Goal: Task Accomplishment & Management: Complete application form

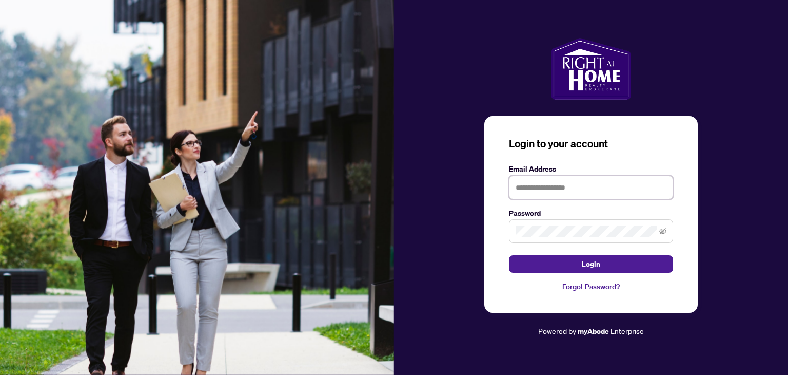
click at [563, 186] on input "text" at bounding box center [591, 187] width 164 height 24
type input "**********"
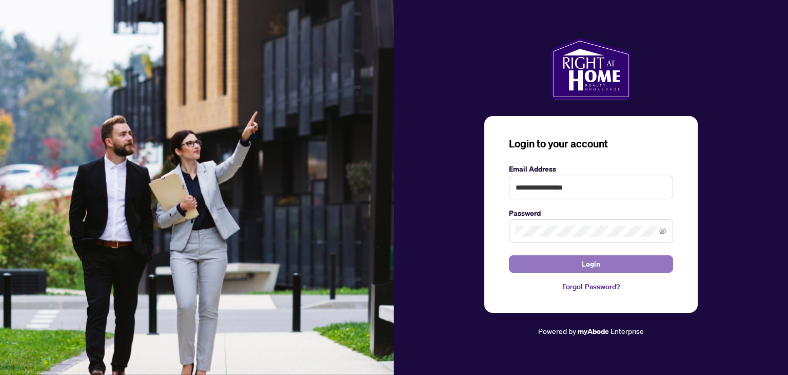
click at [582, 268] on span "Login" at bounding box center [591, 264] width 18 height 16
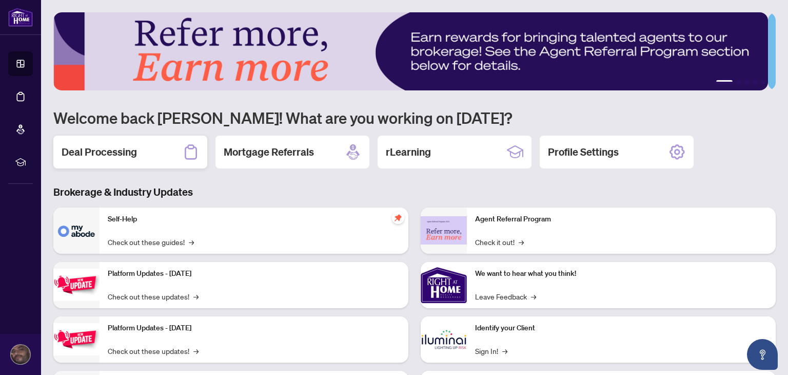
click at [101, 157] on h2 "Deal Processing" at bounding box center [99, 152] width 75 height 14
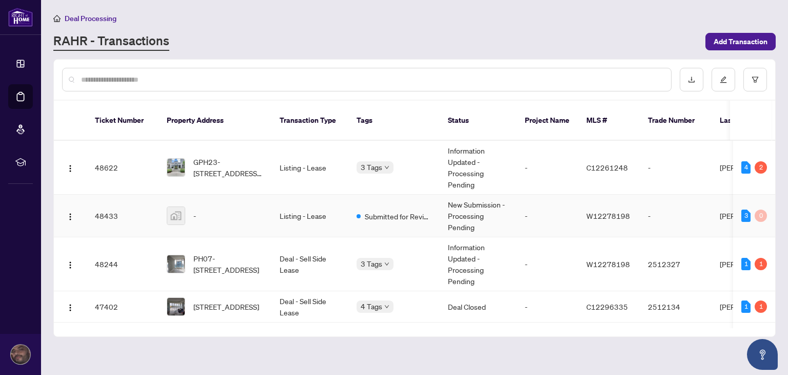
click at [225, 212] on td "-" at bounding box center [215, 215] width 113 height 43
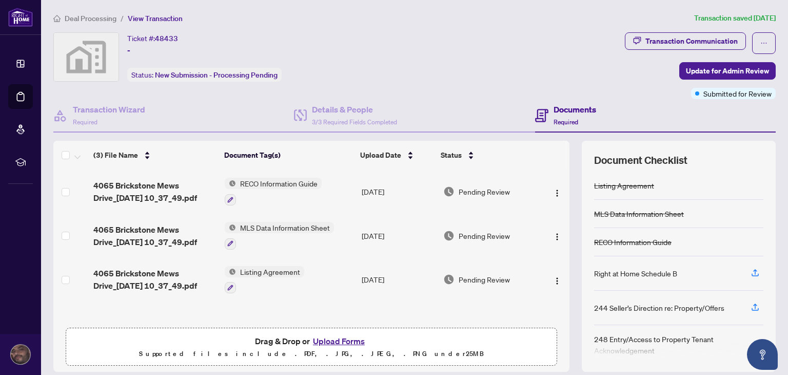
click at [678, 51] on span "Transaction Communication" at bounding box center [685, 43] width 121 height 22
click at [669, 40] on div "Transaction Communication" at bounding box center [692, 41] width 92 height 16
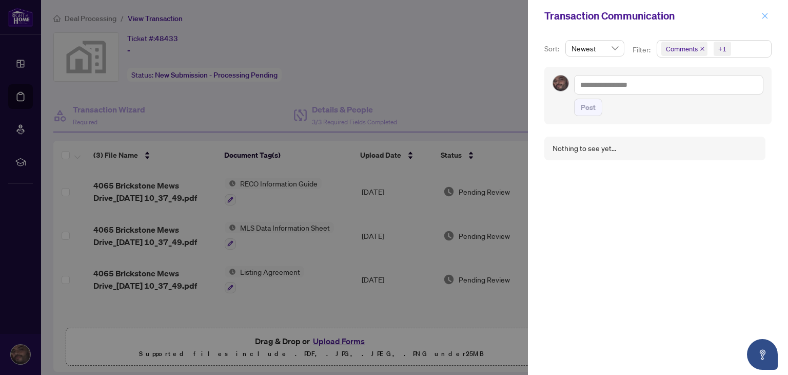
click at [762, 13] on icon "close" at bounding box center [764, 15] width 7 height 7
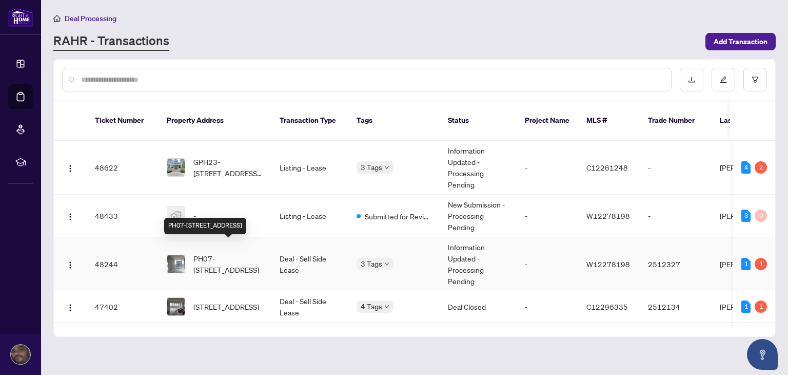
click at [232, 255] on span "PH07-[STREET_ADDRESS]" at bounding box center [228, 263] width 70 height 23
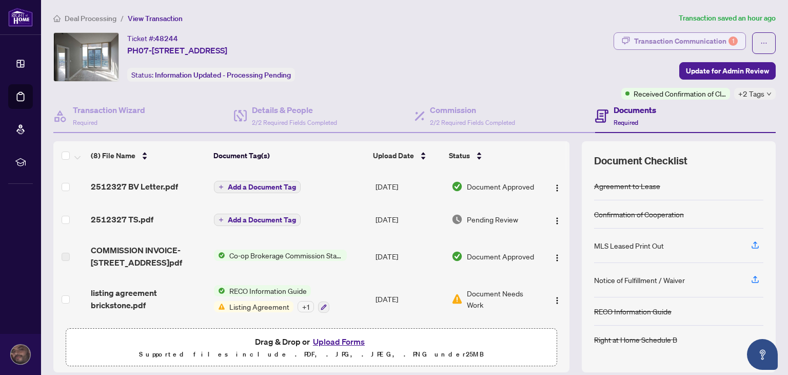
click at [682, 45] on div "Transaction Communication 1" at bounding box center [686, 41] width 104 height 16
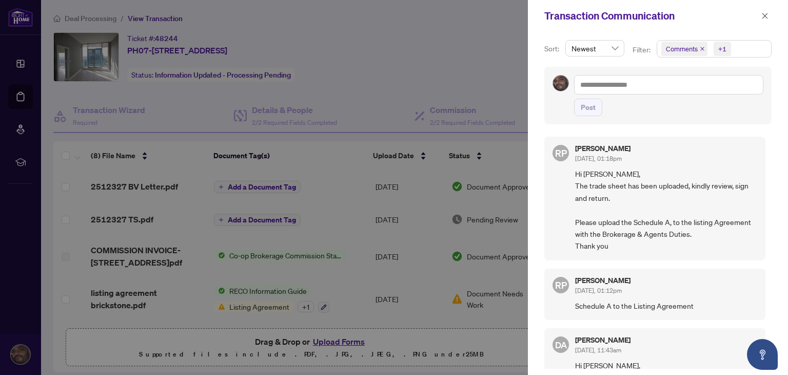
click at [447, 72] on div at bounding box center [394, 187] width 788 height 375
click at [767, 16] on icon "close" at bounding box center [764, 15] width 7 height 7
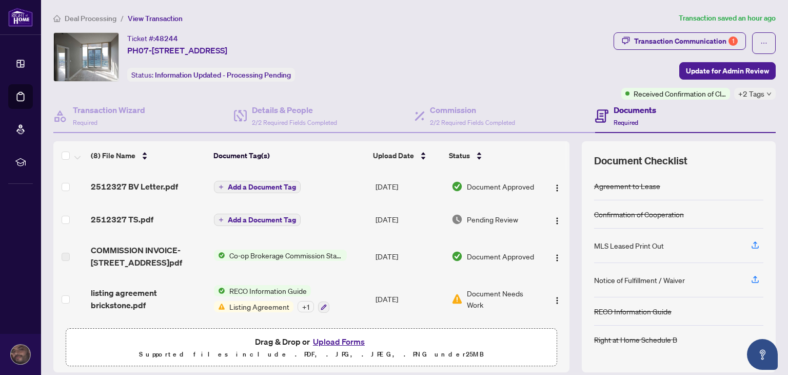
click at [621, 116] on div "Documents Required" at bounding box center [635, 116] width 43 height 24
click at [619, 108] on h4 "Documents" at bounding box center [635, 110] width 43 height 12
click at [599, 115] on icon at bounding box center [601, 115] width 4 height 1
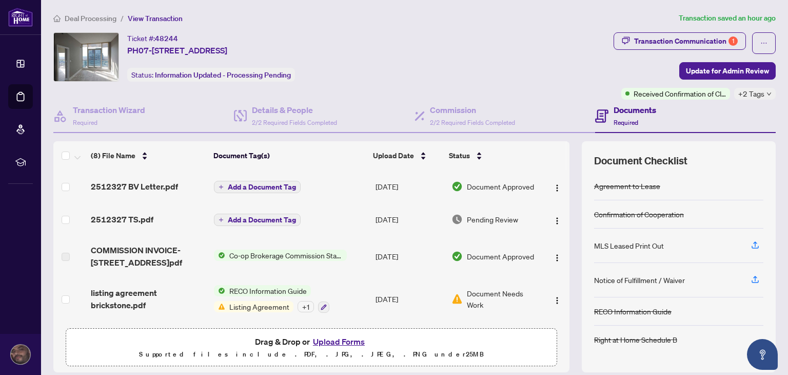
click at [566, 163] on th at bounding box center [567, 155] width 3 height 29
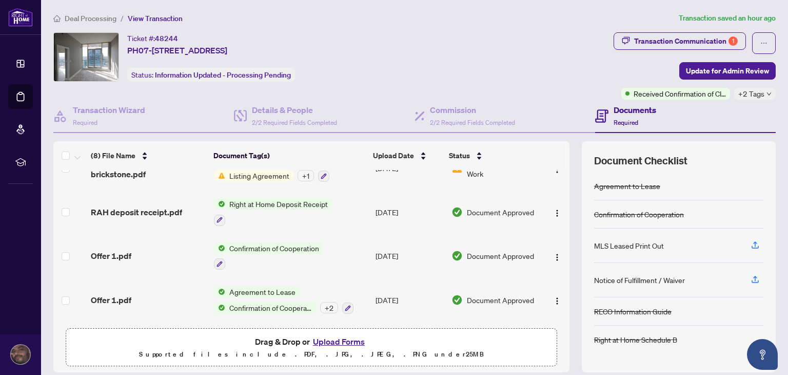
click at [767, 93] on icon "down" at bounding box center [769, 93] width 5 height 5
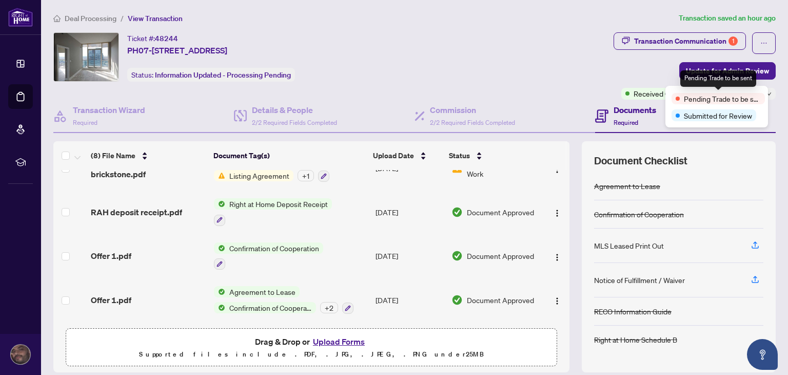
click at [709, 101] on span "Pending Trade to be sent" at bounding box center [722, 98] width 77 height 11
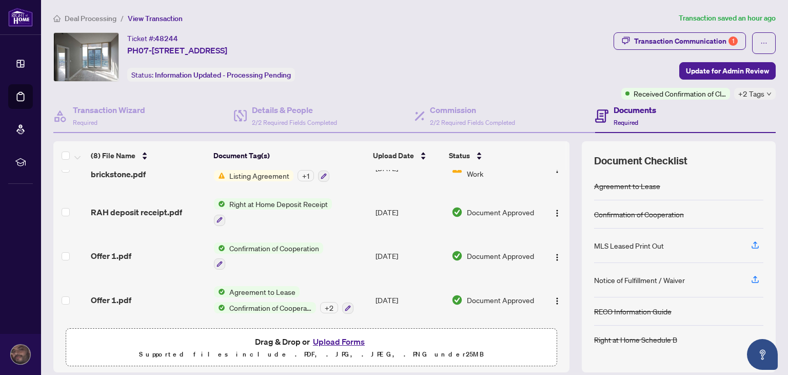
click at [586, 65] on div "Ticket #: 48244 PH07-[STREET_ADDRESS] Status: Information Updated - Processing …" at bounding box center [331, 56] width 556 height 49
click at [618, 109] on h4 "Documents" at bounding box center [635, 110] width 43 height 12
click at [752, 44] on button "button" at bounding box center [764, 43] width 24 height 22
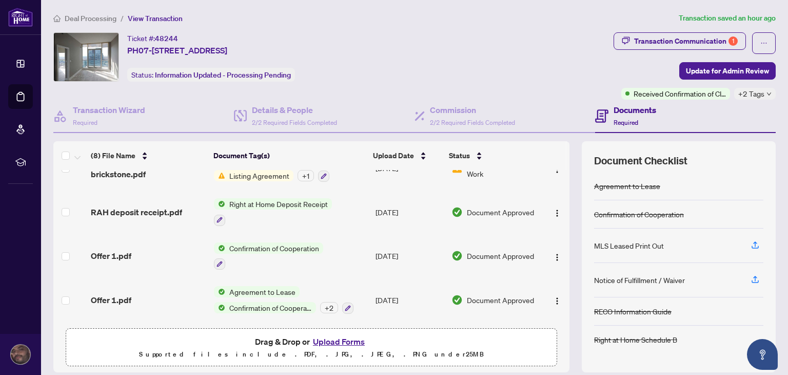
click at [599, 69] on div "Ticket #: 48244 PH07-[STREET_ADDRESS] Status: Information Updated - Processing …" at bounding box center [331, 56] width 556 height 49
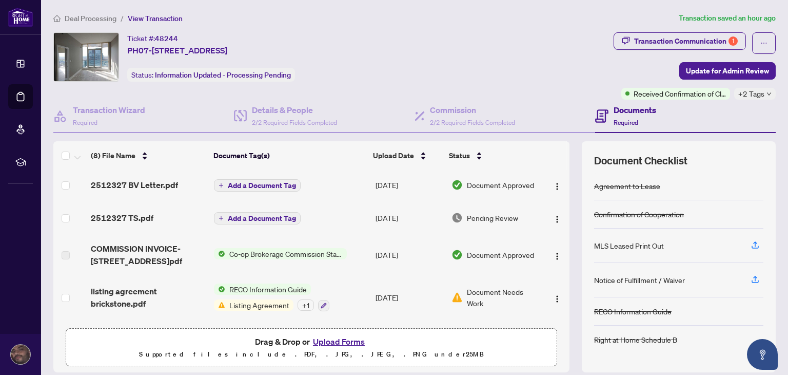
scroll to position [0, 0]
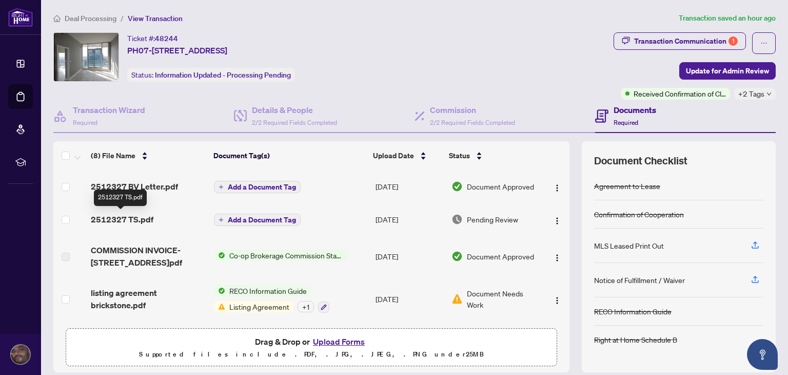
click at [122, 219] on span "2512327 TS.pdf" at bounding box center [122, 219] width 63 height 12
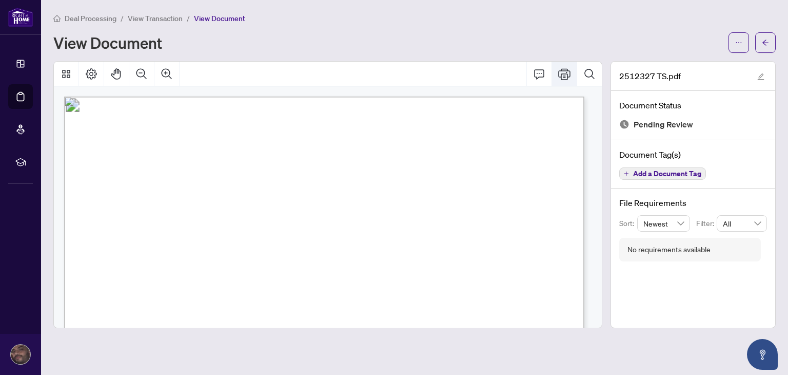
click at [565, 79] on icon "Print" at bounding box center [564, 73] width 12 height 11
click at [766, 45] on icon "arrow-left" at bounding box center [765, 42] width 7 height 7
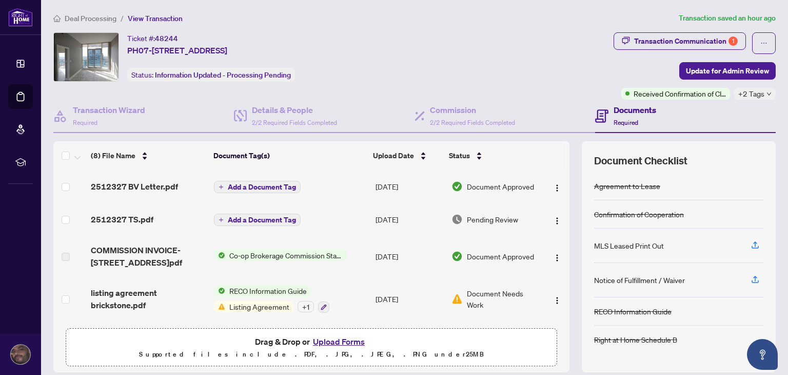
click at [333, 338] on button "Upload Forms" at bounding box center [339, 341] width 58 height 13
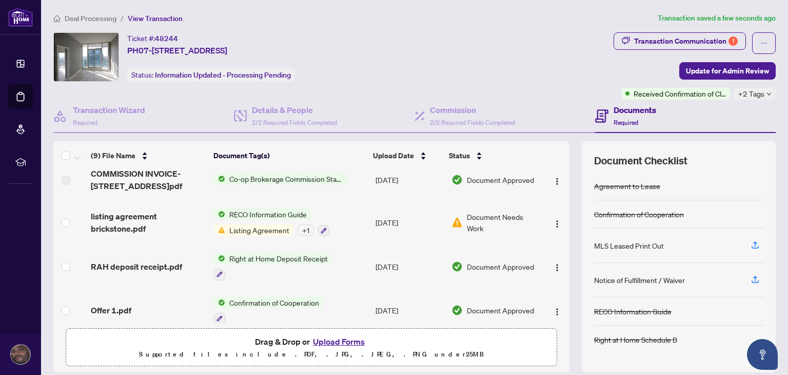
scroll to position [131, 0]
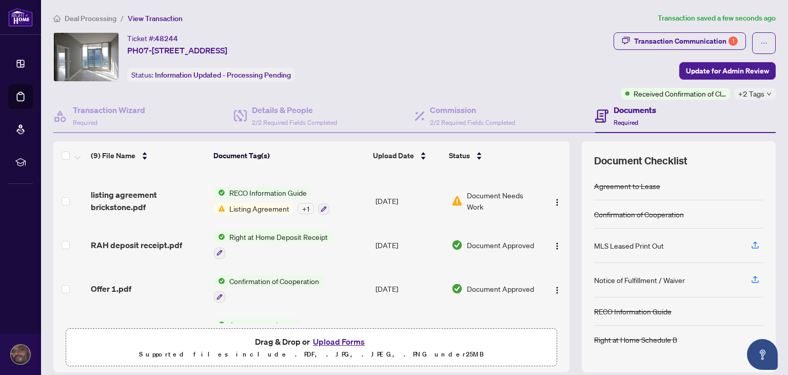
click at [242, 209] on span "Listing Agreement" at bounding box center [259, 208] width 68 height 11
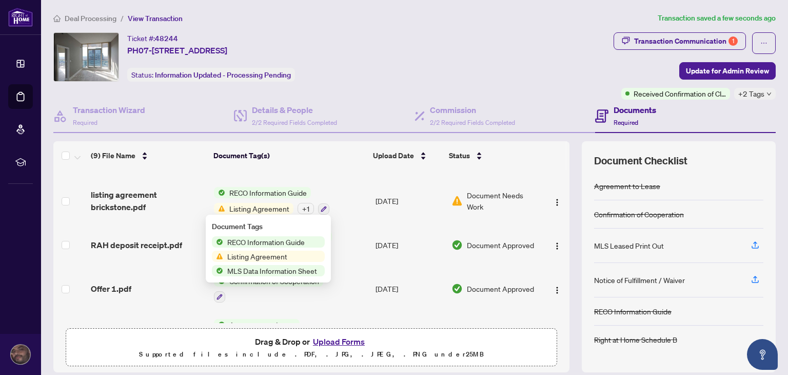
click at [238, 254] on span "Listing Agreement" at bounding box center [257, 255] width 68 height 11
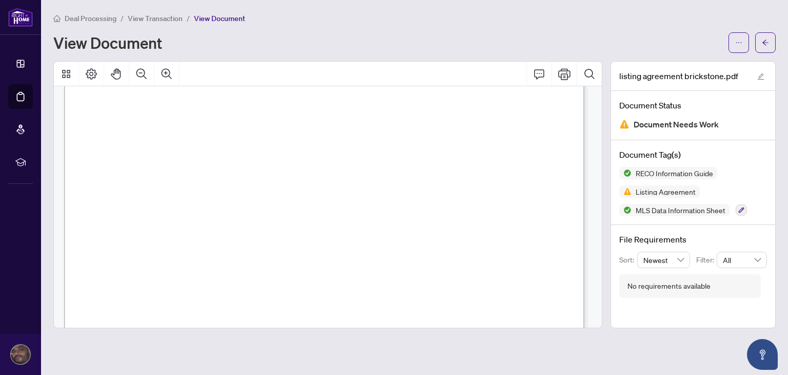
scroll to position [19554, 0]
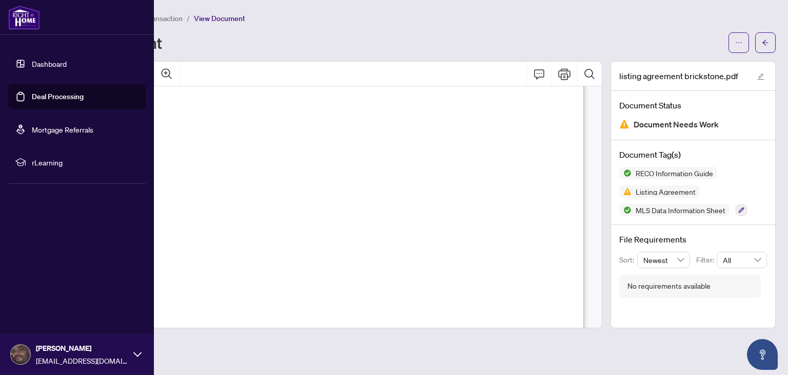
click at [58, 64] on link "Dashboard" at bounding box center [49, 63] width 35 height 9
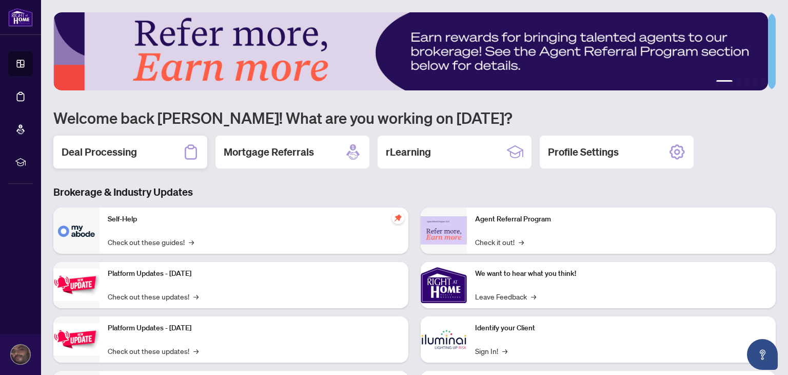
click at [107, 150] on h2 "Deal Processing" at bounding box center [99, 152] width 75 height 14
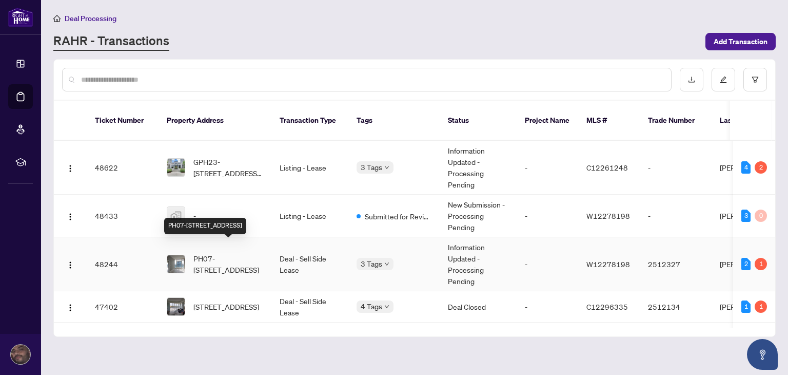
click at [206, 252] on span "PH07-[STREET_ADDRESS]" at bounding box center [228, 263] width 70 height 23
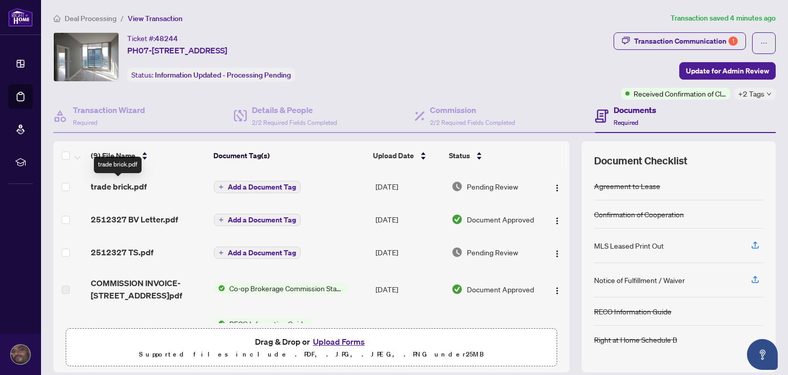
click at [127, 185] on span "trade brick.pdf" at bounding box center [119, 186] width 56 height 12
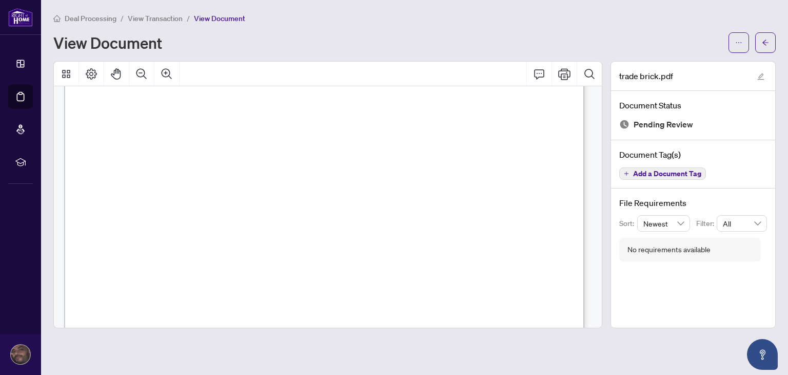
scroll to position [421, 0]
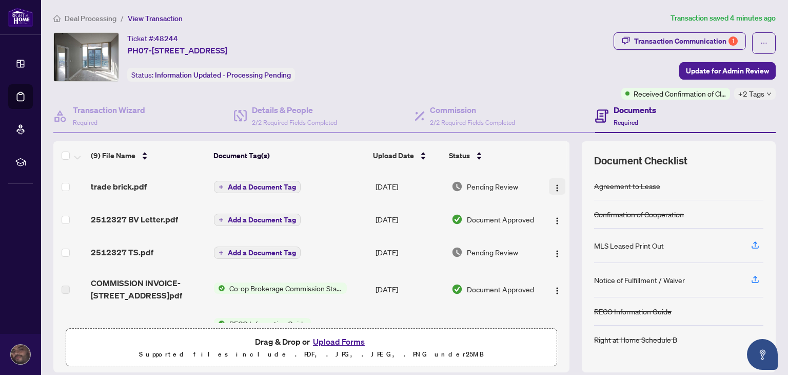
click at [553, 185] on img "button" at bounding box center [557, 188] width 8 height 8
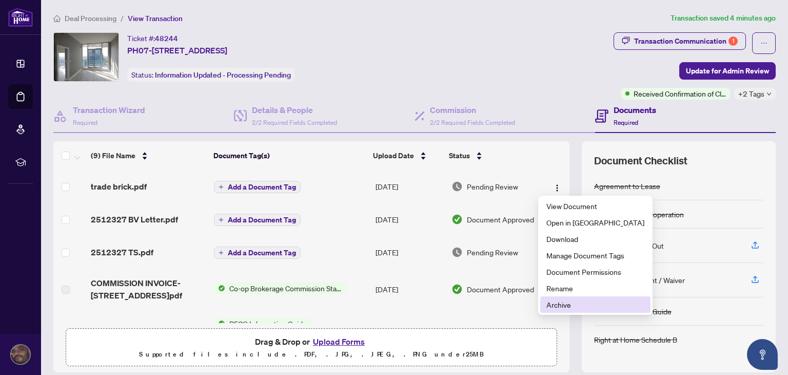
click at [554, 304] on span "Archive" at bounding box center [595, 304] width 98 height 11
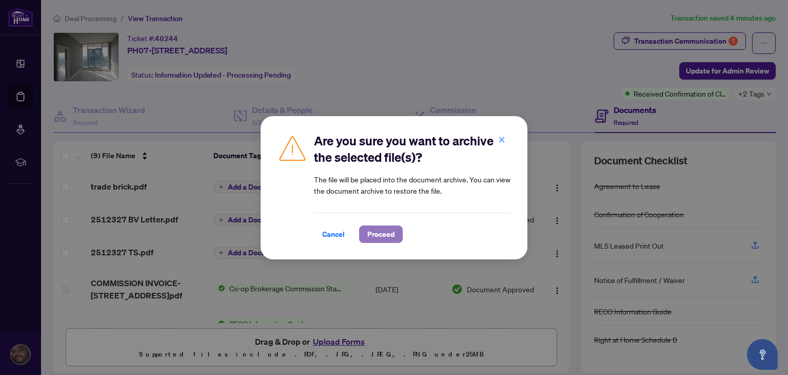
click at [371, 235] on span "Proceed" at bounding box center [380, 234] width 27 height 16
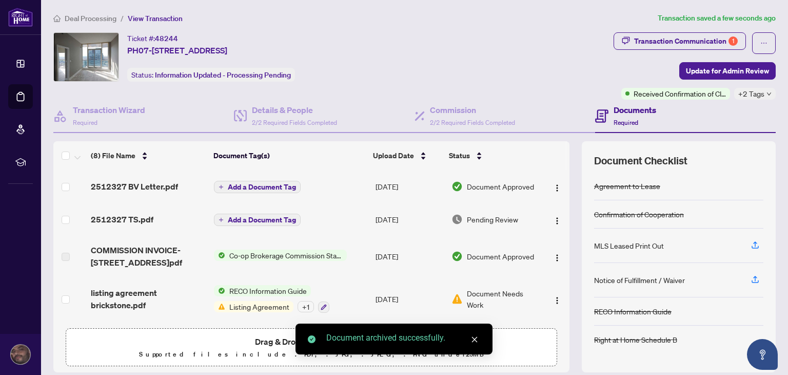
click at [222, 339] on div "Drag & Drop or Upload Forms Supported files include .PDF, .JPG, .JPEG, .PNG und…" at bounding box center [311, 348] width 478 height 26
click at [476, 337] on icon "close" at bounding box center [475, 340] width 6 height 6
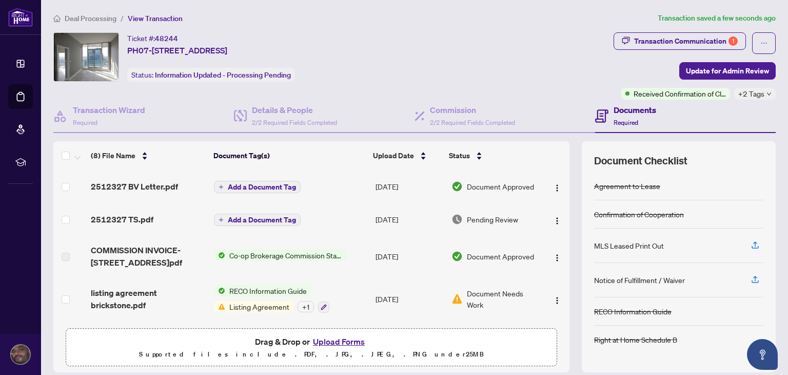
click at [336, 339] on button "Upload Forms" at bounding box center [339, 341] width 58 height 13
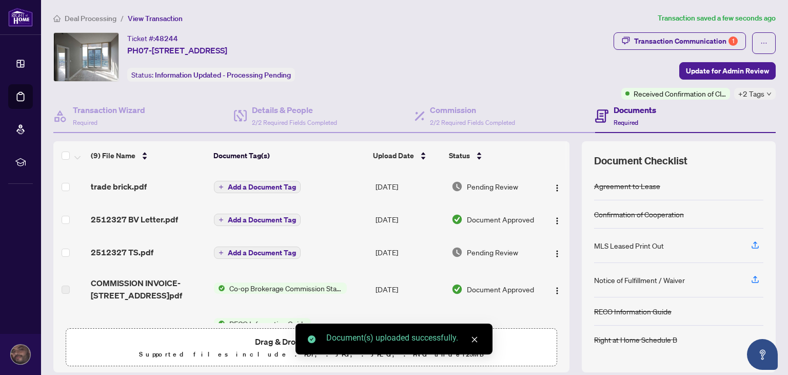
click at [476, 336] on icon "close" at bounding box center [474, 339] width 7 height 7
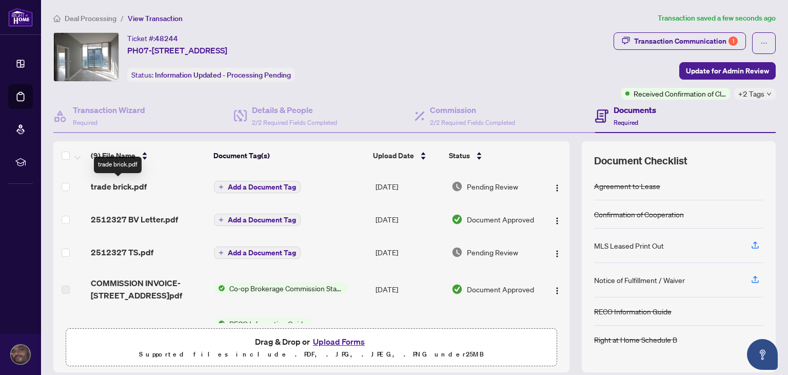
click at [123, 183] on span "trade brick.pdf" at bounding box center [119, 186] width 56 height 12
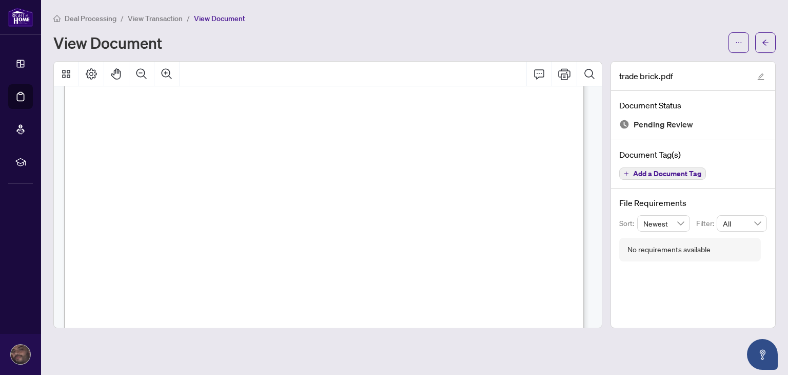
scroll to position [421, 0]
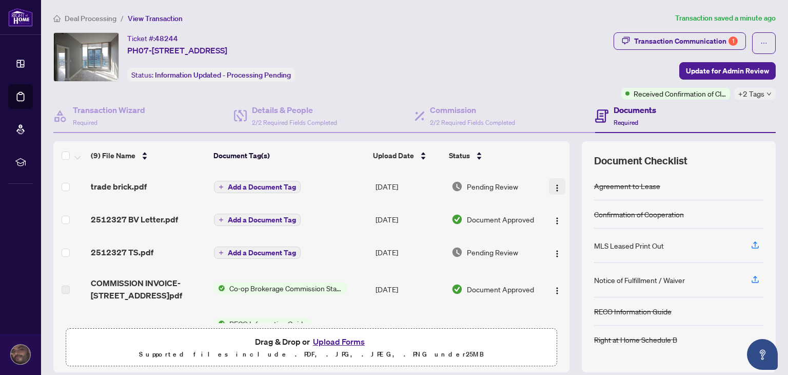
click at [553, 187] on img "button" at bounding box center [557, 188] width 8 height 8
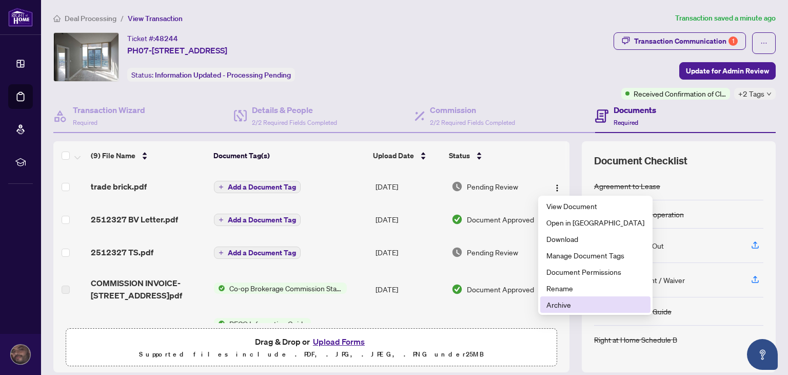
click at [562, 307] on span "Archive" at bounding box center [595, 304] width 98 height 11
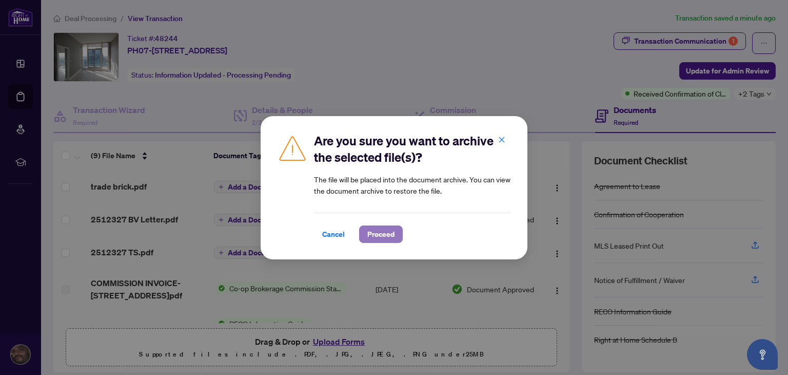
click at [378, 232] on span "Proceed" at bounding box center [380, 234] width 27 height 16
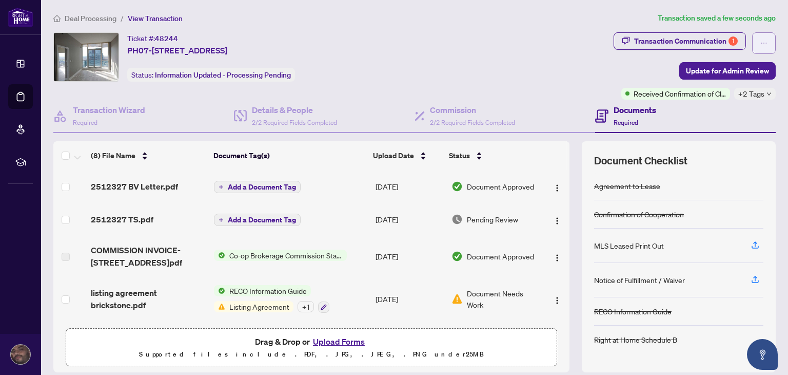
click at [760, 46] on span "button" at bounding box center [763, 43] width 7 height 16
click at [339, 343] on button "Upload Forms" at bounding box center [339, 341] width 58 height 13
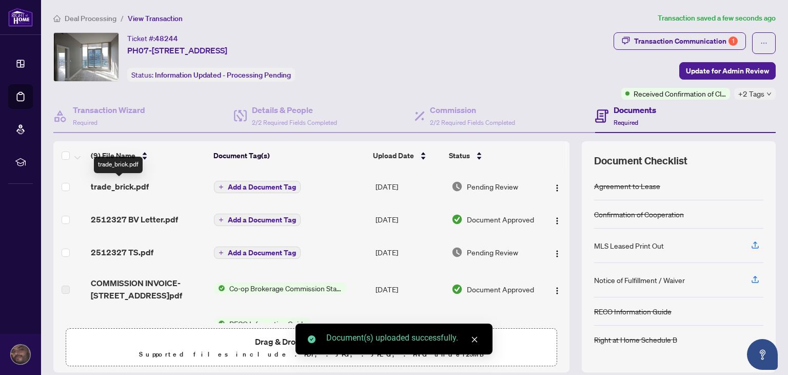
click at [121, 185] on span "trade_brick.pdf" at bounding box center [120, 186] width 58 height 12
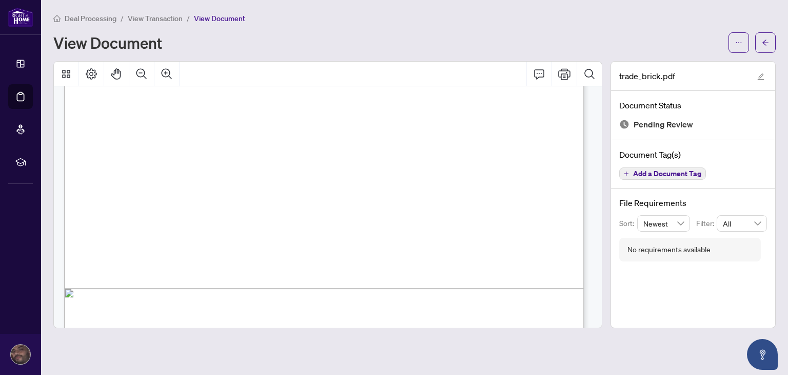
scroll to position [452, 0]
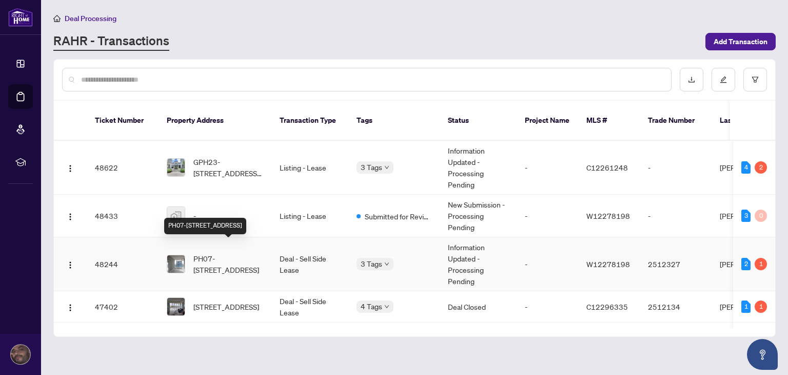
click at [220, 252] on span "PH07-[STREET_ADDRESS]" at bounding box center [228, 263] width 70 height 23
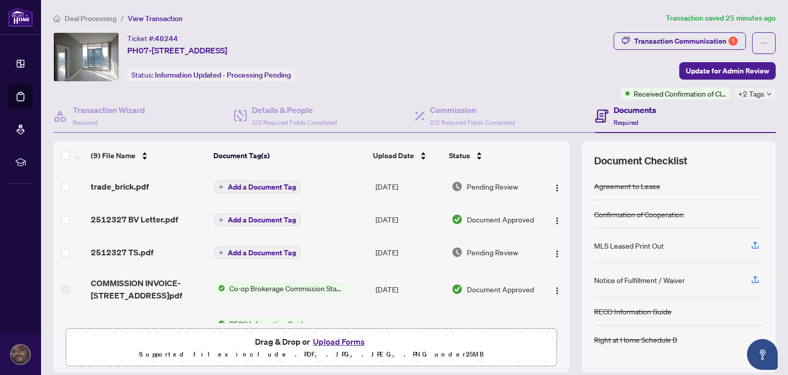
click at [335, 341] on button "Upload Forms" at bounding box center [339, 341] width 58 height 13
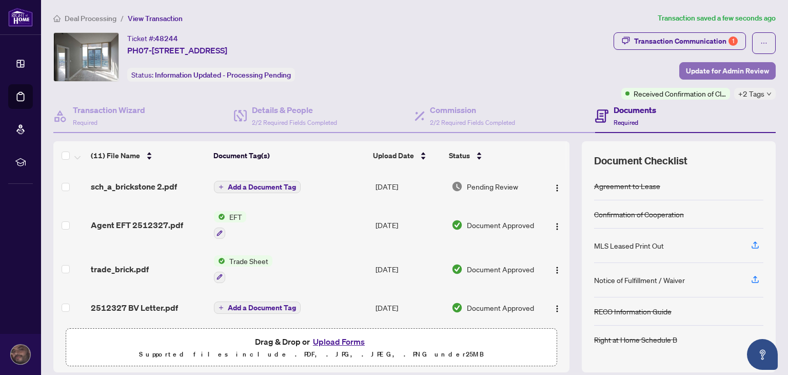
click at [701, 75] on span "Update for Admin Review" at bounding box center [727, 71] width 83 height 16
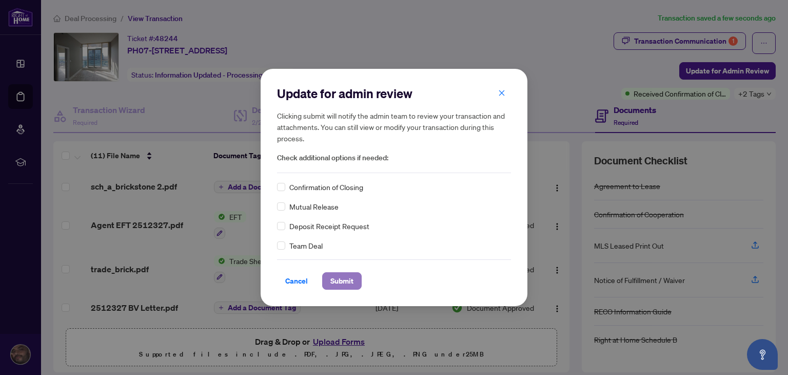
click at [340, 282] on span "Submit" at bounding box center [341, 280] width 23 height 16
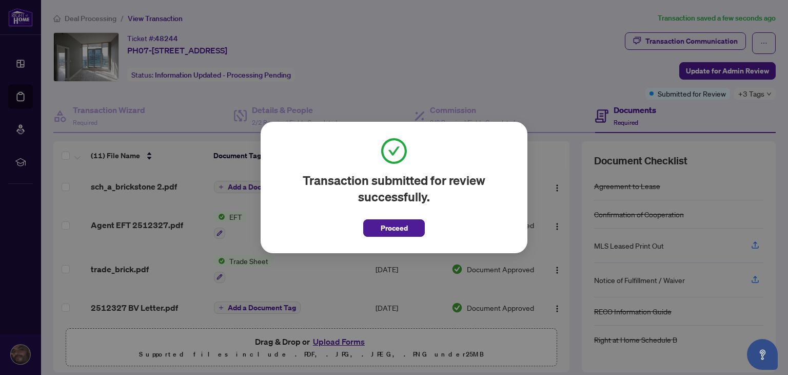
click at [662, 44] on div "Transaction submitted for review successfully. Proceed Cancel OK" at bounding box center [394, 187] width 788 height 375
click at [400, 222] on span "Proceed" at bounding box center [394, 228] width 27 height 16
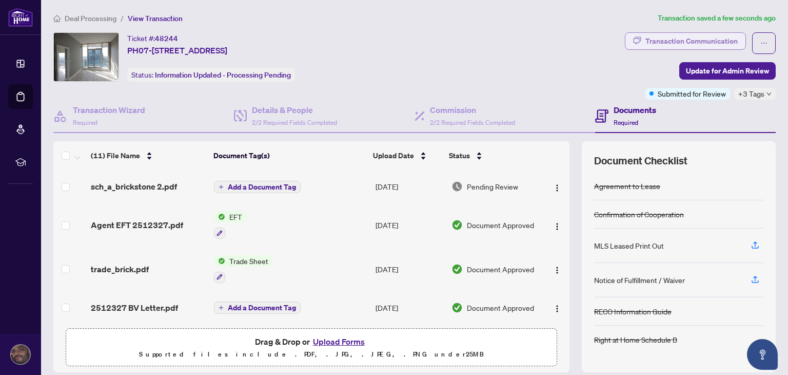
click at [662, 44] on div "Transaction Communication" at bounding box center [692, 41] width 92 height 16
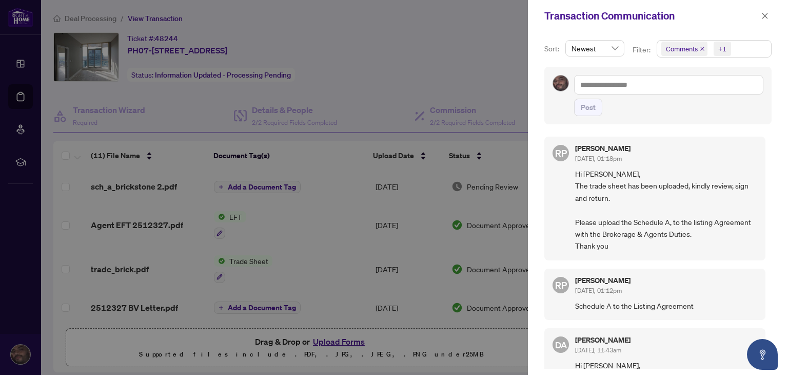
click at [427, 79] on div at bounding box center [394, 187] width 788 height 375
